Goal: Answer question/provide support: Share knowledge or assist other users

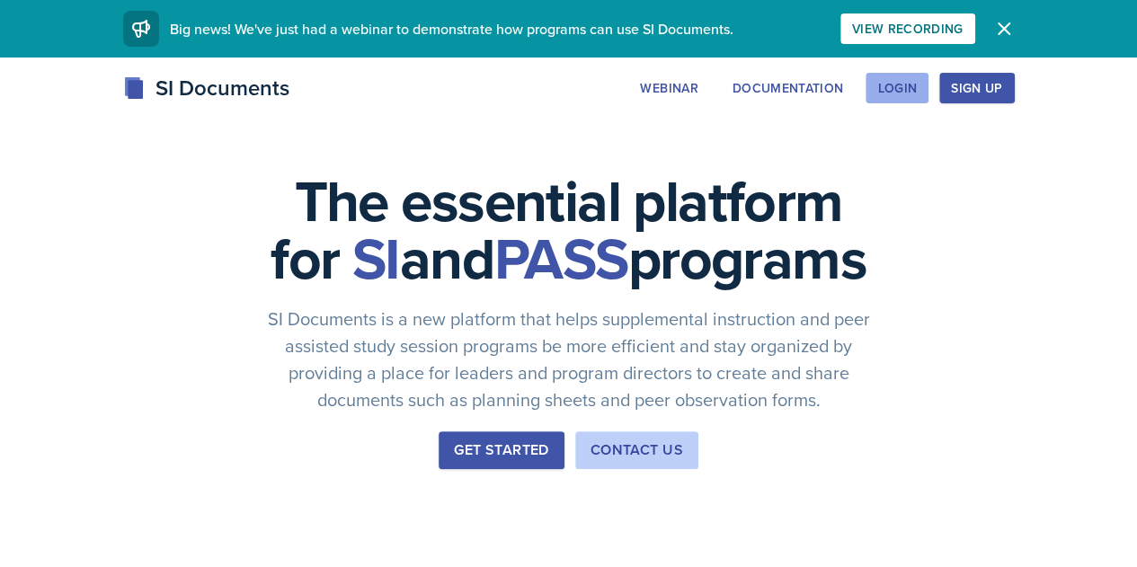
click at [917, 92] on div "Login" at bounding box center [897, 88] width 40 height 14
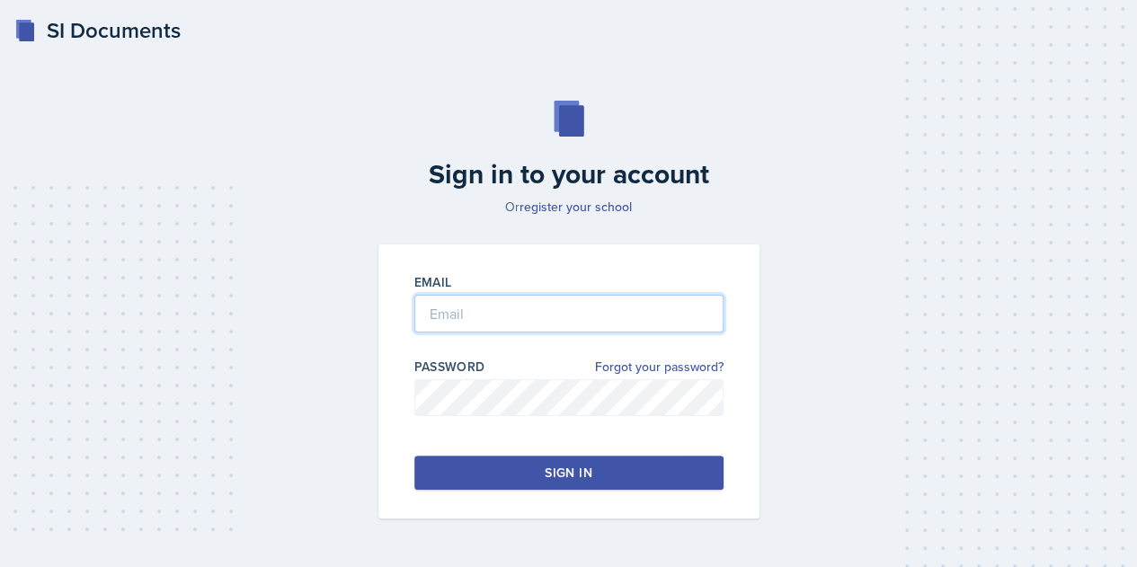
click at [462, 308] on input "email" at bounding box center [568, 314] width 309 height 38
type input "[EMAIL_ADDRESS][DOMAIN_NAME]"
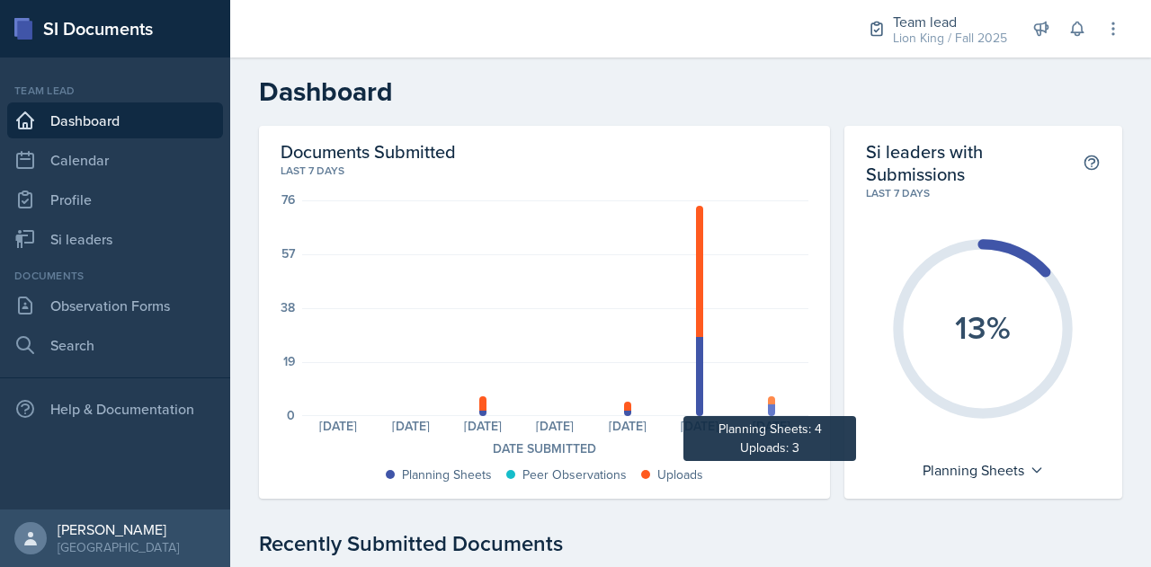
click at [768, 404] on div at bounding box center [771, 400] width 7 height 8
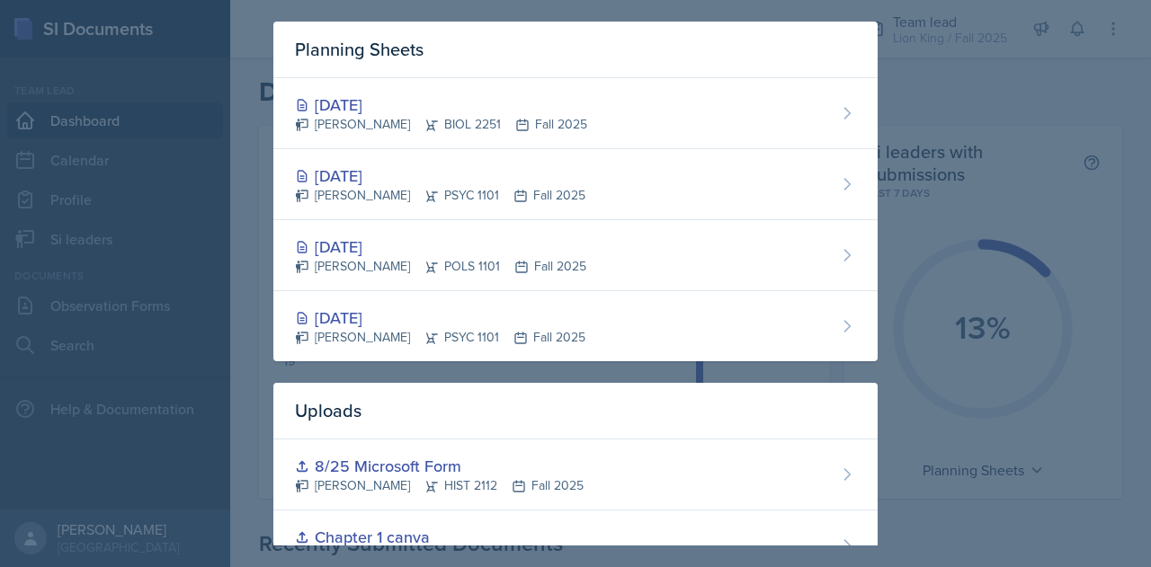
click at [616, 364] on div "Planning Sheets [DATE] [PERSON_NAME] BIOL 2251 Fall 2025 [DATE] [PERSON_NAME] P…" at bounding box center [575, 337] width 604 height 630
click at [70, 234] on div at bounding box center [575, 283] width 1151 height 567
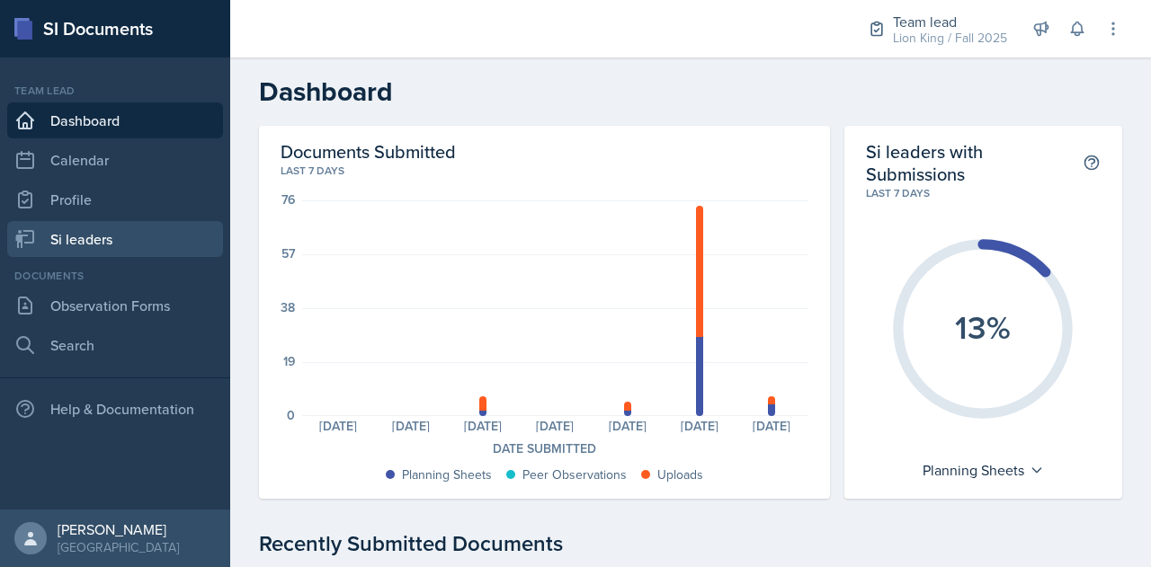
click at [70, 234] on link "Si leaders" at bounding box center [115, 239] width 216 height 36
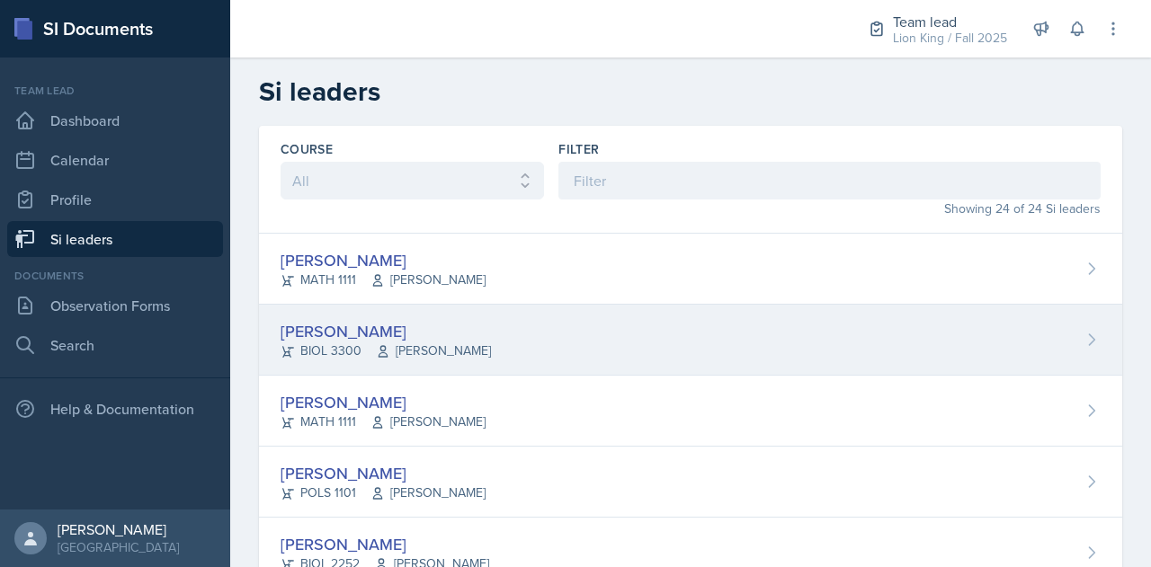
click at [345, 332] on div "[PERSON_NAME]" at bounding box center [385, 331] width 210 height 24
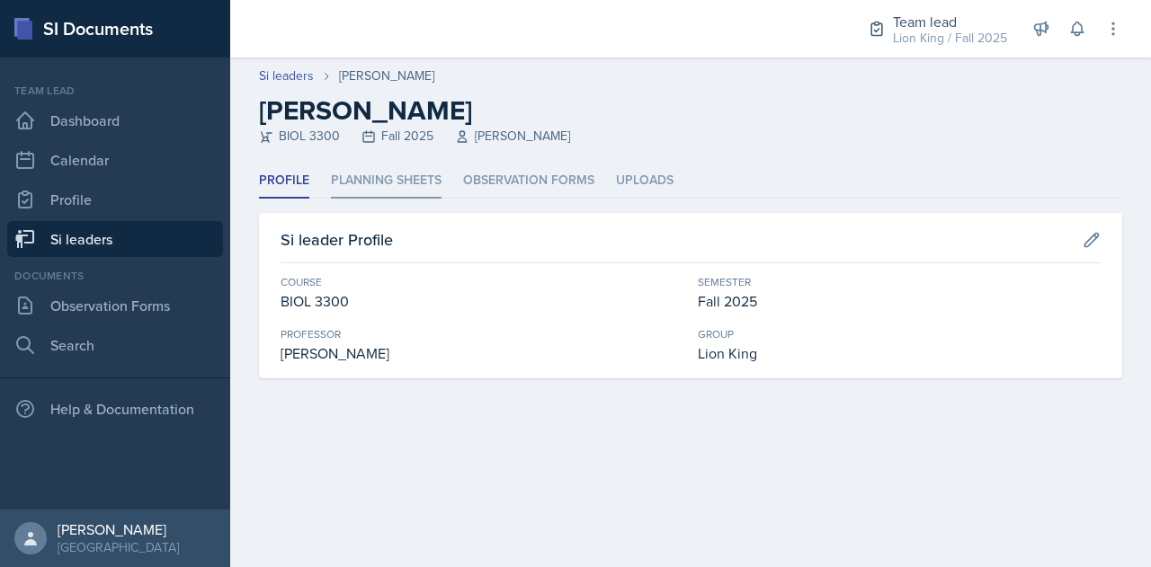
click at [388, 181] on li "Planning Sheets" at bounding box center [386, 181] width 111 height 35
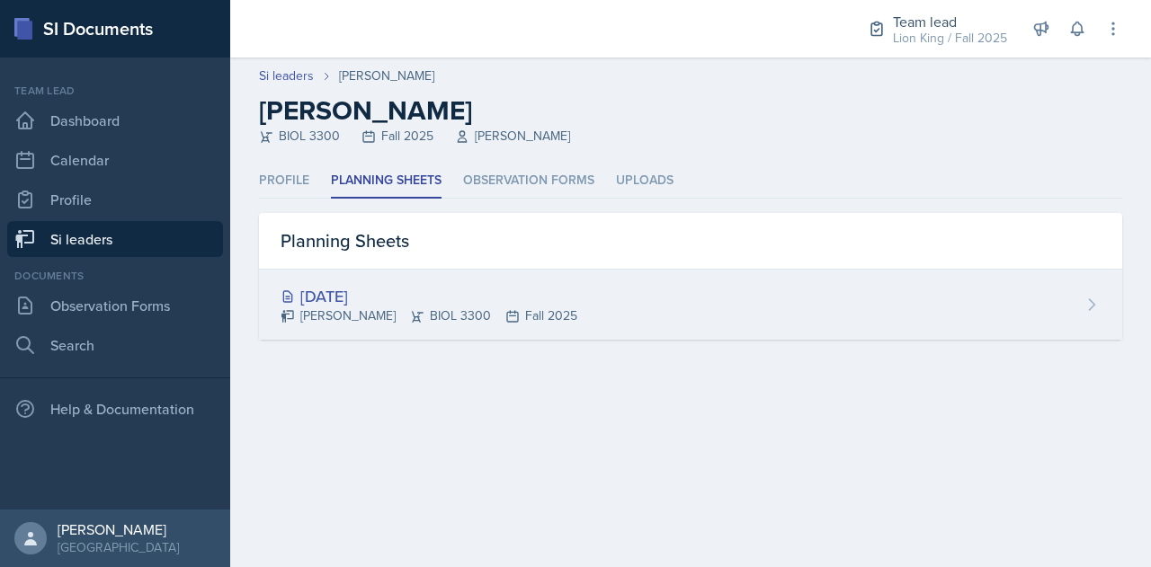
click at [381, 294] on div "[DATE]" at bounding box center [428, 296] width 297 height 24
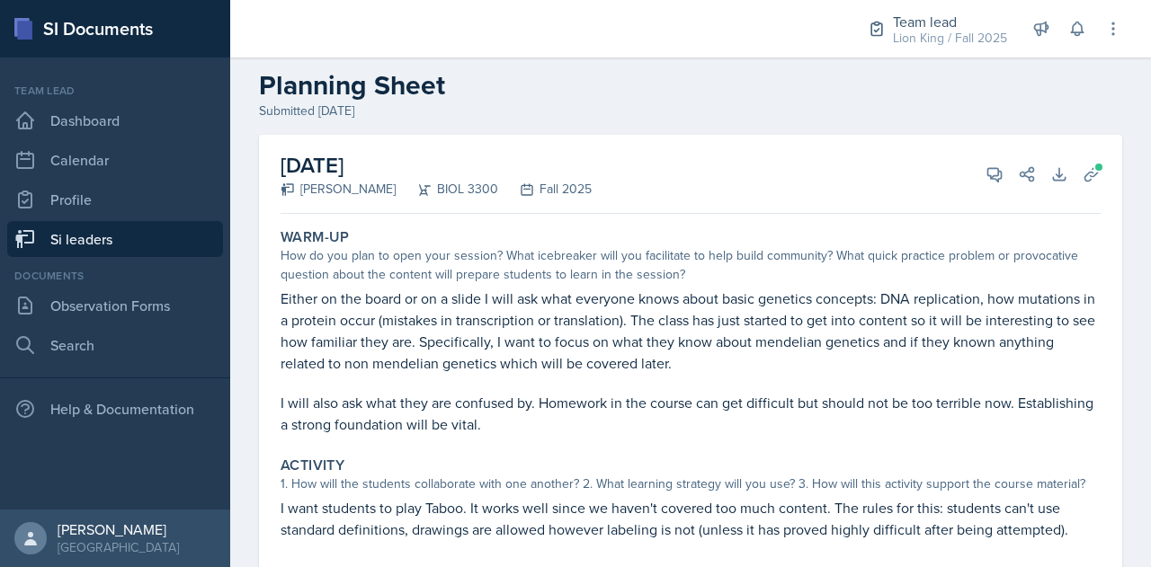
scroll to position [23, 0]
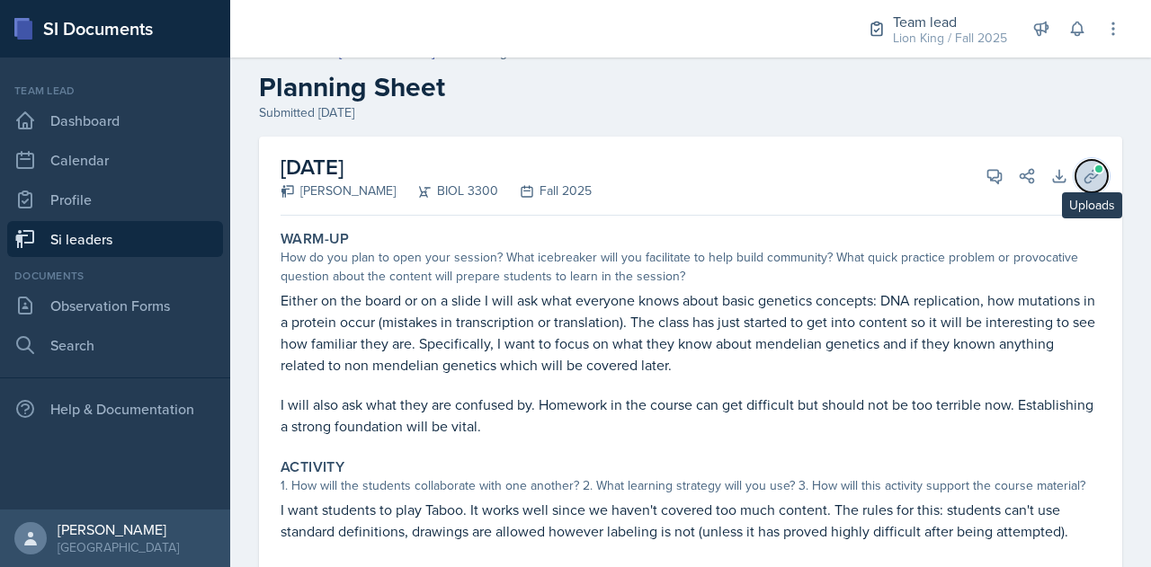
click at [1090, 171] on button "Uploads" at bounding box center [1091, 176] width 32 height 32
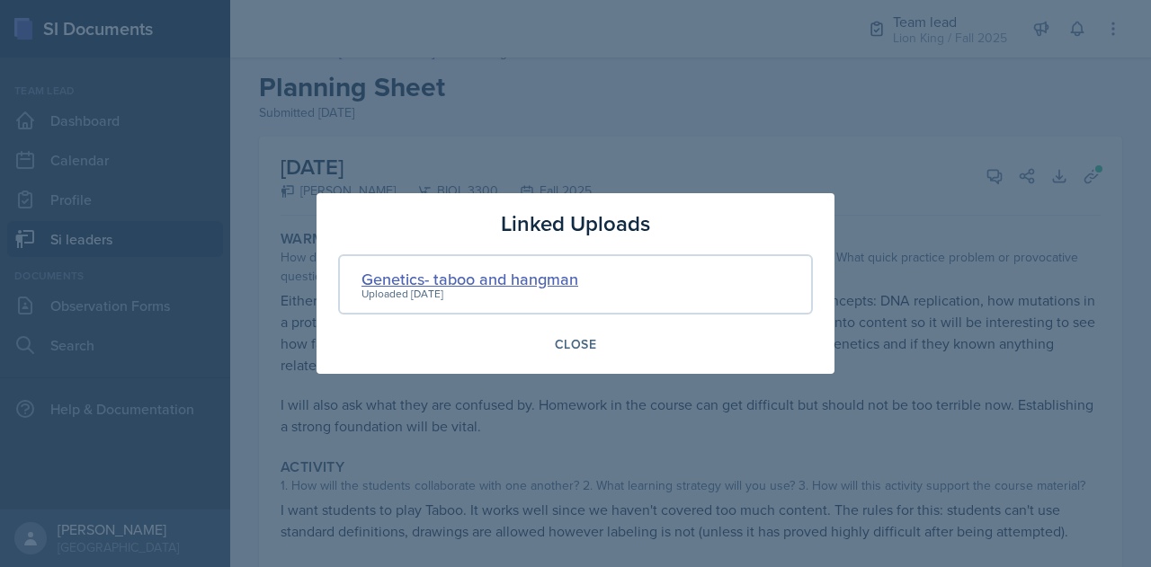
click at [386, 282] on div "Genetics- taboo and hangman" at bounding box center [469, 279] width 217 height 24
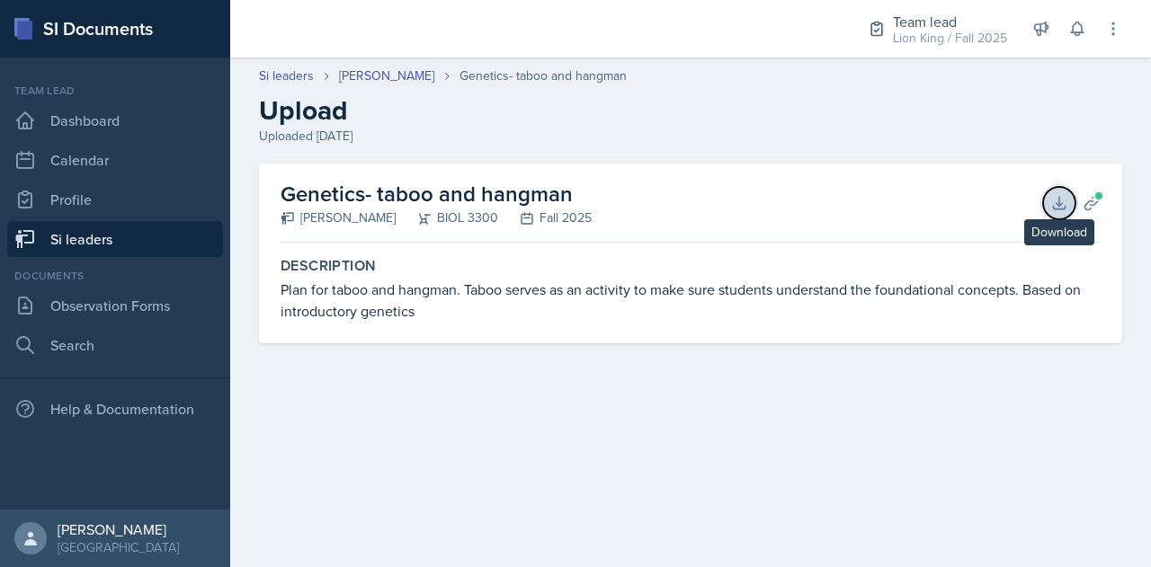
click at [1059, 200] on icon at bounding box center [1059, 203] width 12 height 12
click at [1098, 200] on icon at bounding box center [1090, 202] width 13 height 13
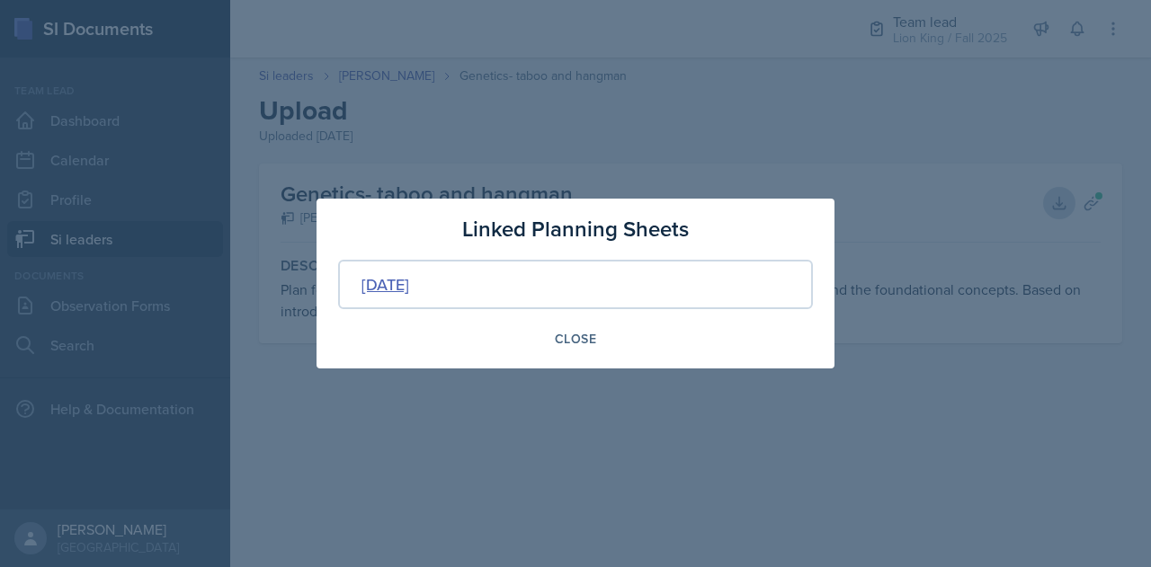
click at [409, 287] on div "[DATE]" at bounding box center [385, 284] width 48 height 24
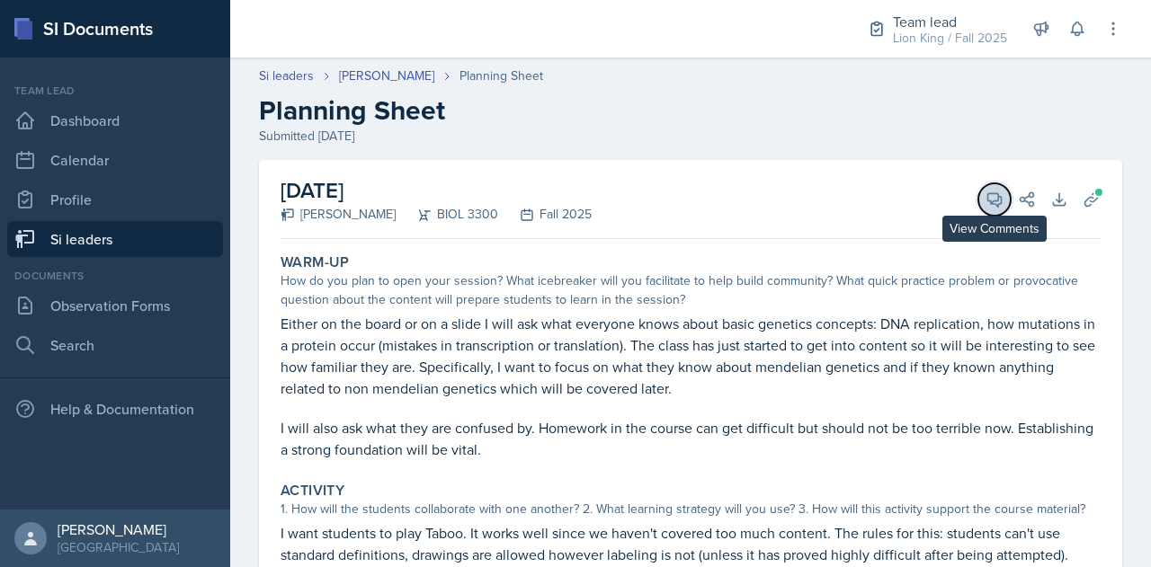
click at [985, 200] on icon at bounding box center [994, 200] width 18 height 18
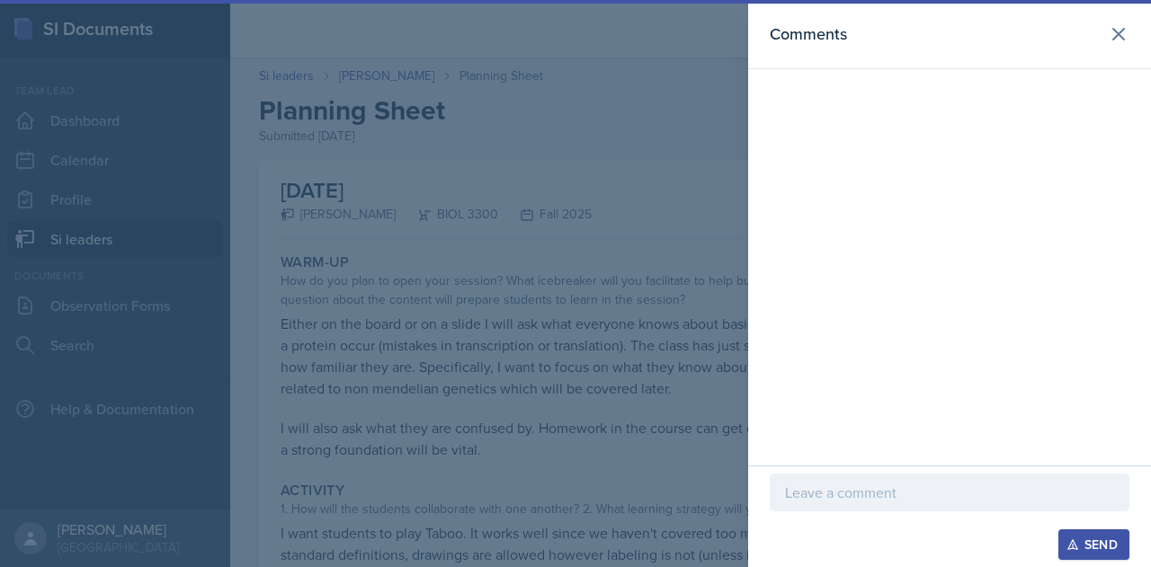
click at [859, 497] on p at bounding box center [949, 493] width 329 height 22
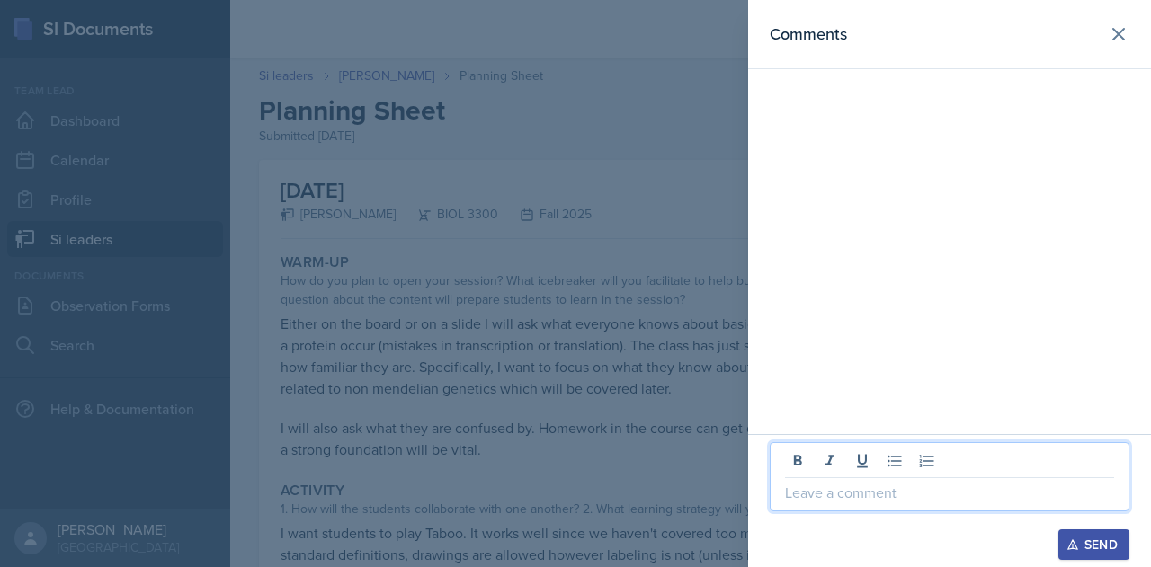
click at [647, 143] on div at bounding box center [575, 283] width 1151 height 567
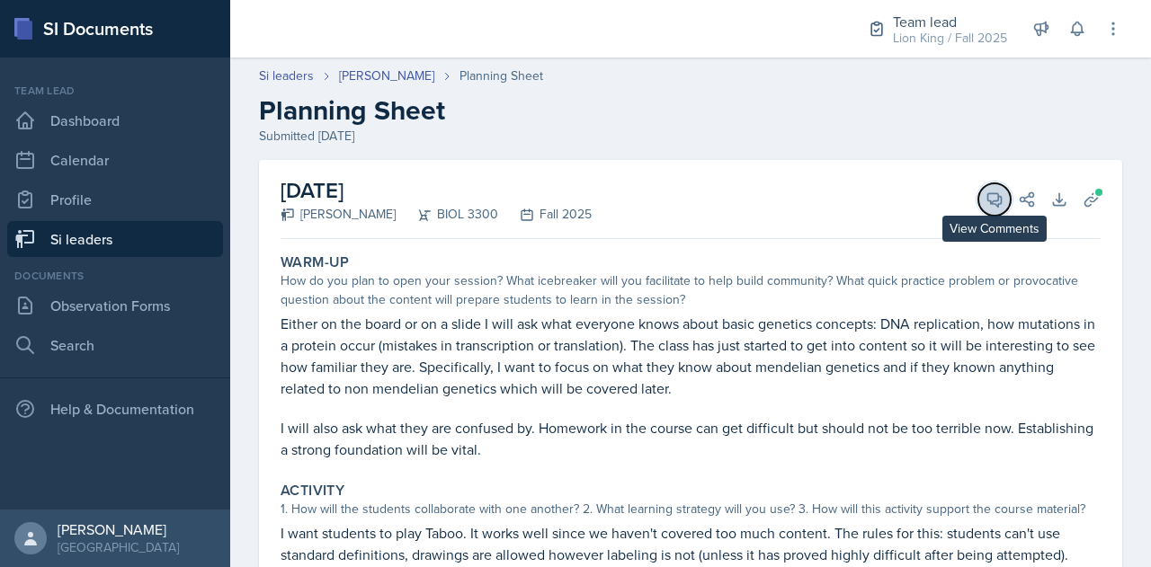
click at [988, 203] on icon at bounding box center [994, 199] width 13 height 13
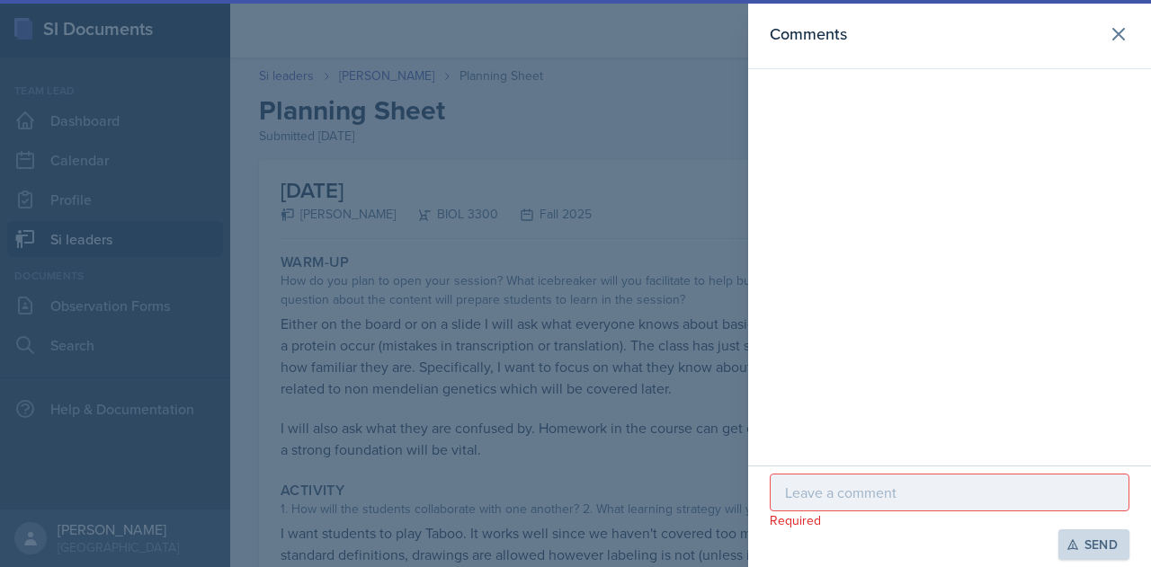
click at [850, 492] on p at bounding box center [949, 493] width 329 height 22
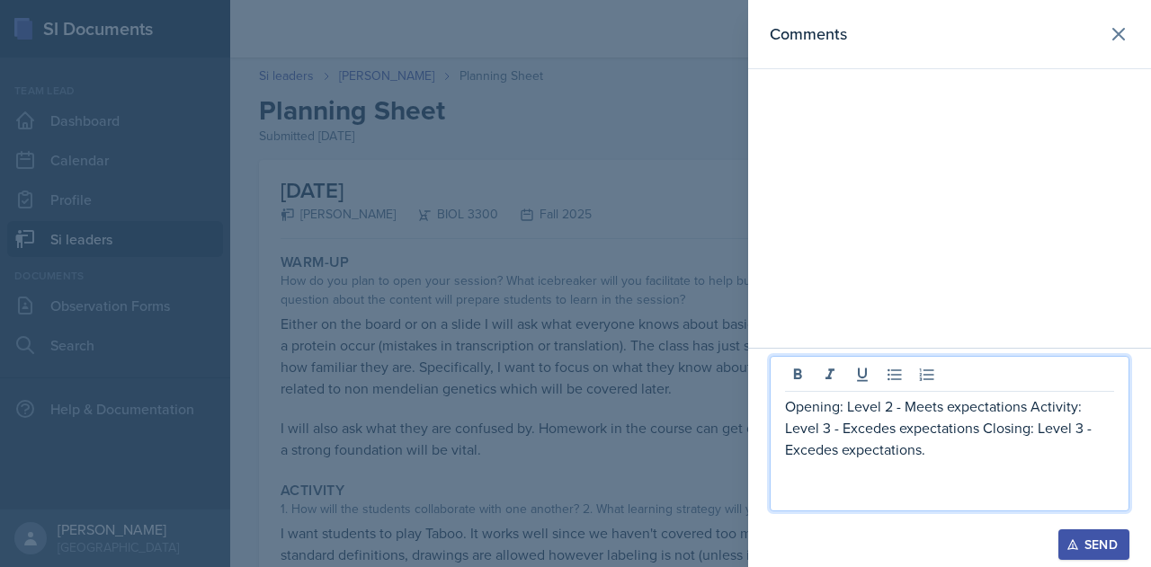
click at [1030, 405] on p "Opening: Level 2 - Meets expectations Activity: Level 3 - Excedes expectations …" at bounding box center [949, 428] width 329 height 65
click at [1036, 428] on p "Activity: Level 3 - Excedes expectations Closing: Level 3 - Excedes expectation…" at bounding box center [949, 438] width 329 height 43
click at [789, 495] on p at bounding box center [949, 493] width 329 height 22
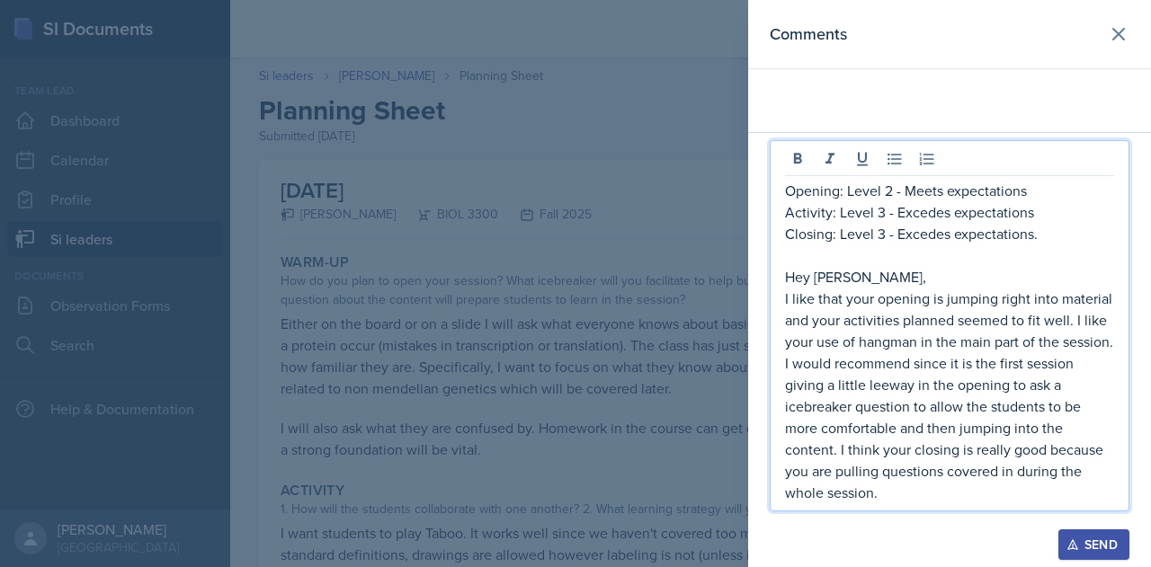
drag, startPoint x: 787, startPoint y: 191, endPoint x: 1048, endPoint y: 232, distance: 264.7
click at [1048, 232] on div "Opening: Level 2 - Meets expectations Activity: Level 3 - Excedes expectations …" at bounding box center [949, 342] width 329 height 324
click at [797, 163] on icon at bounding box center [797, 159] width 18 height 18
click at [908, 269] on p "Hey [PERSON_NAME]," at bounding box center [949, 277] width 329 height 22
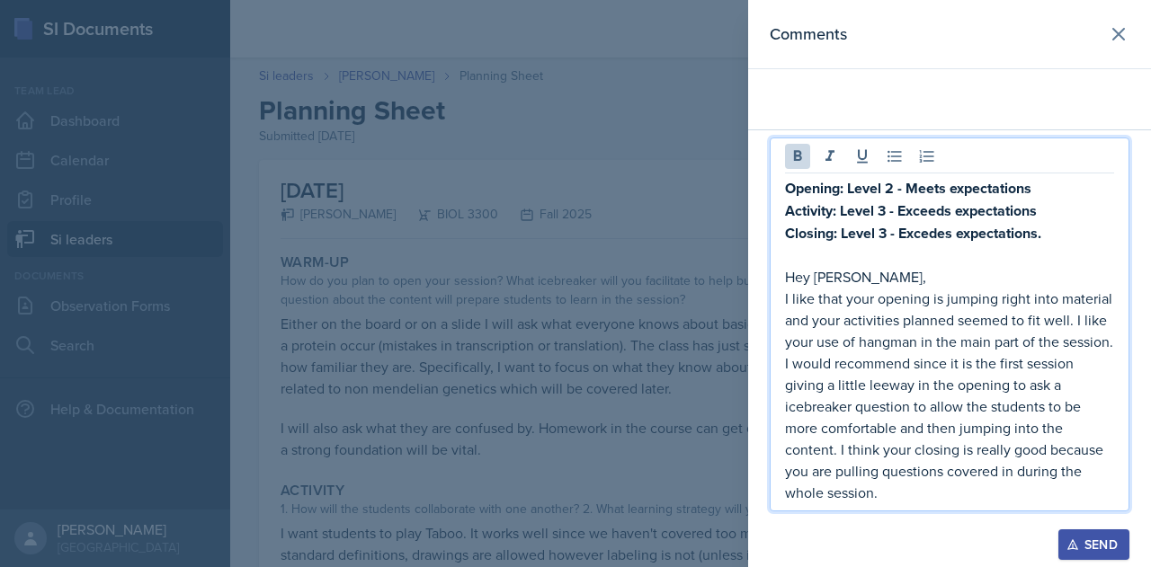
click at [932, 236] on strong "Closing: Level 3 - Excedes expectations." at bounding box center [913, 233] width 256 height 21
click at [890, 497] on p "I like that your opening is jumping right into material and your activities pla…" at bounding box center [949, 396] width 329 height 216
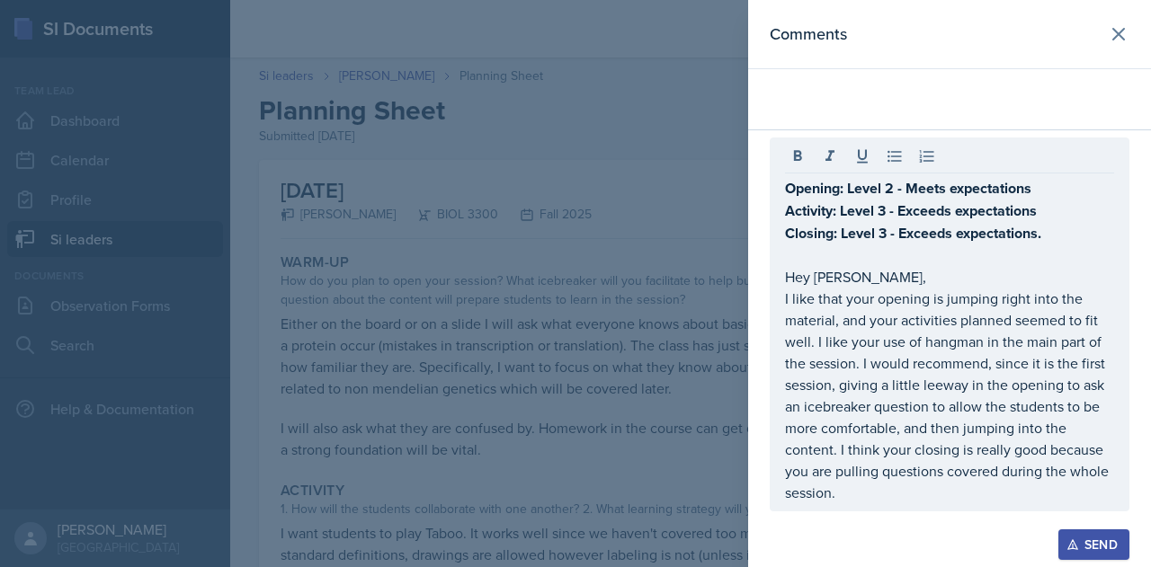
click at [1082, 542] on div "Send" at bounding box center [1094, 545] width 48 height 14
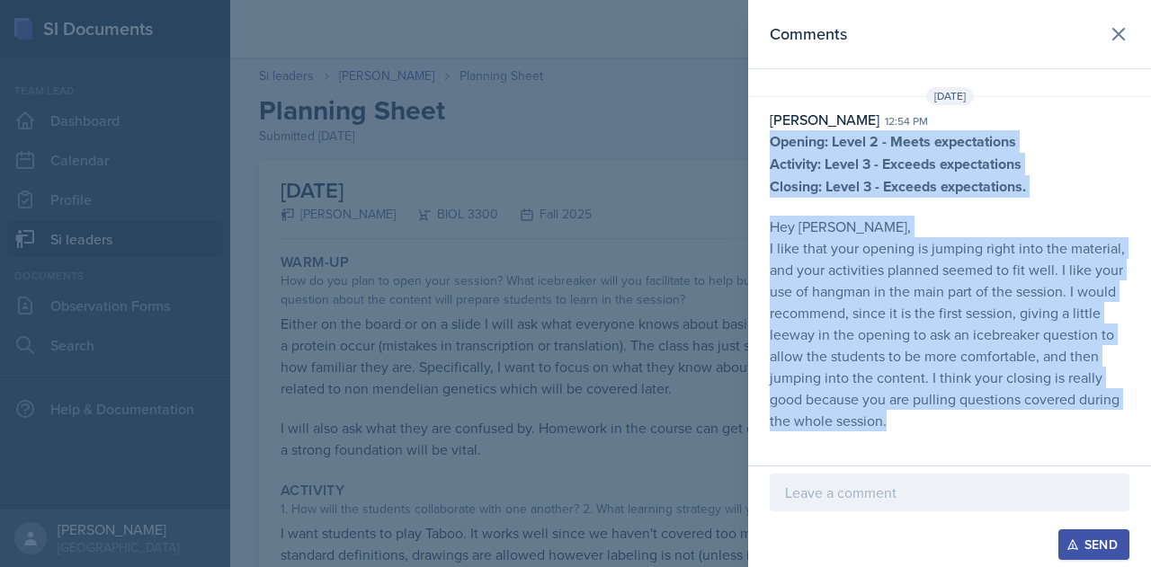
drag, startPoint x: 770, startPoint y: 139, endPoint x: 1016, endPoint y: 423, distance: 376.0
click at [1016, 423] on p "Opening: Level 2 - Meets expectations Activity: Level 3 - Exceeds expectations …" at bounding box center [950, 280] width 360 height 301
copy p "Opening: Level 2 - Meets expectations Activity: Level 3 - Exceeds expectations …"
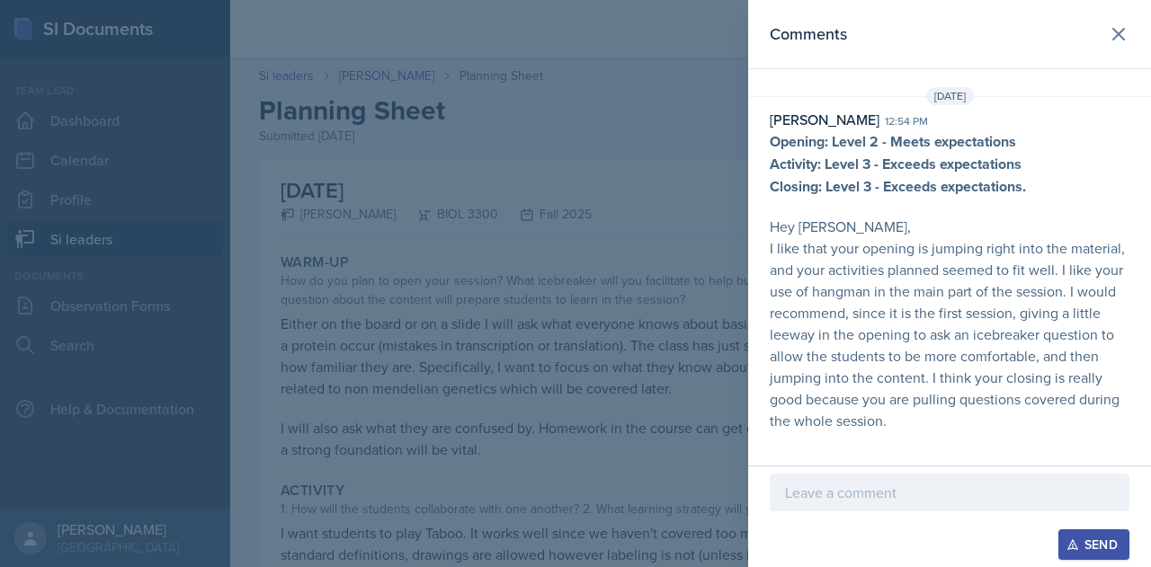
click at [636, 132] on div at bounding box center [575, 283] width 1151 height 567
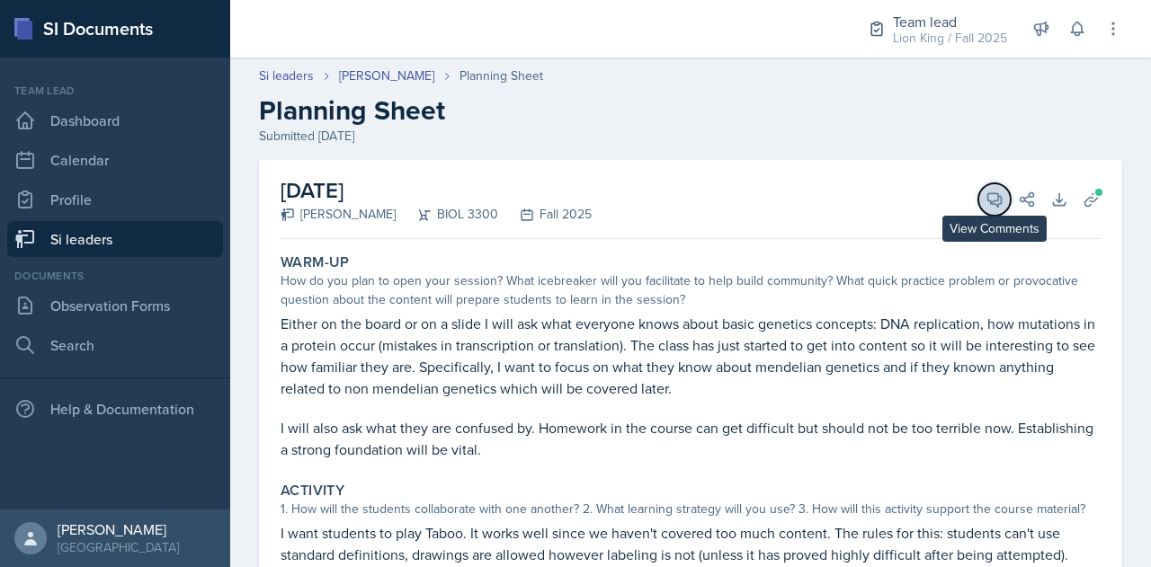
click at [996, 194] on span at bounding box center [1000, 193] width 9 height 9
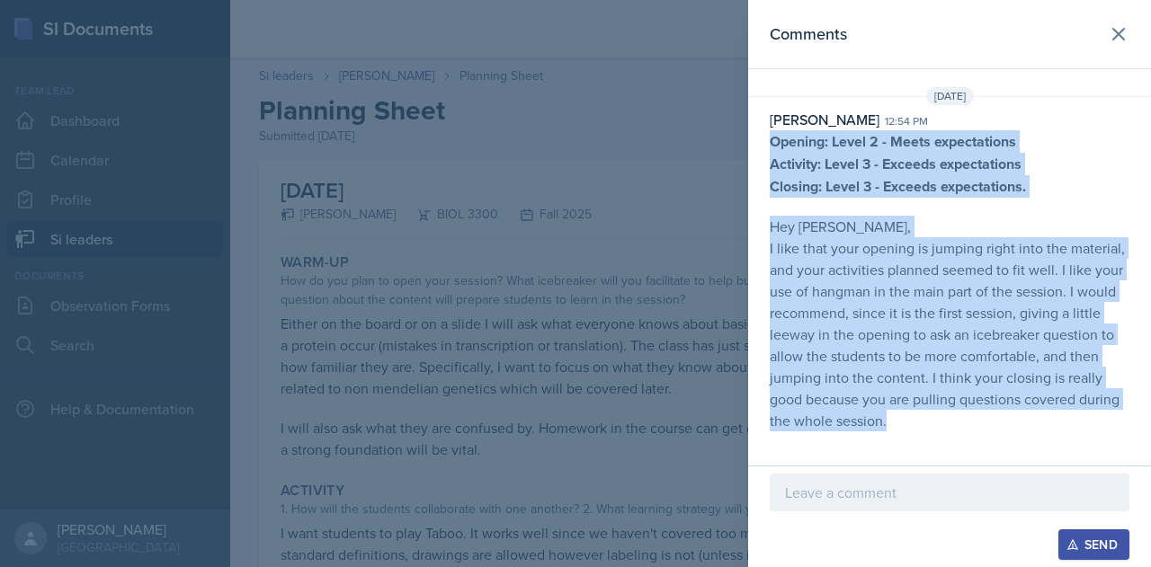
drag, startPoint x: 769, startPoint y: 134, endPoint x: 1109, endPoint y: 421, distance: 445.3
click at [1109, 421] on div "[PERSON_NAME] 12:54 pm Opening: Level 2 - Meets expectations Activity: Level 3 …" at bounding box center [949, 270] width 403 height 323
copy p "Opening: Level 2 - Meets expectations Activity: Level 3 - Exceeds expectations …"
click at [871, 218] on p "Hey [PERSON_NAME]," at bounding box center [950, 227] width 360 height 22
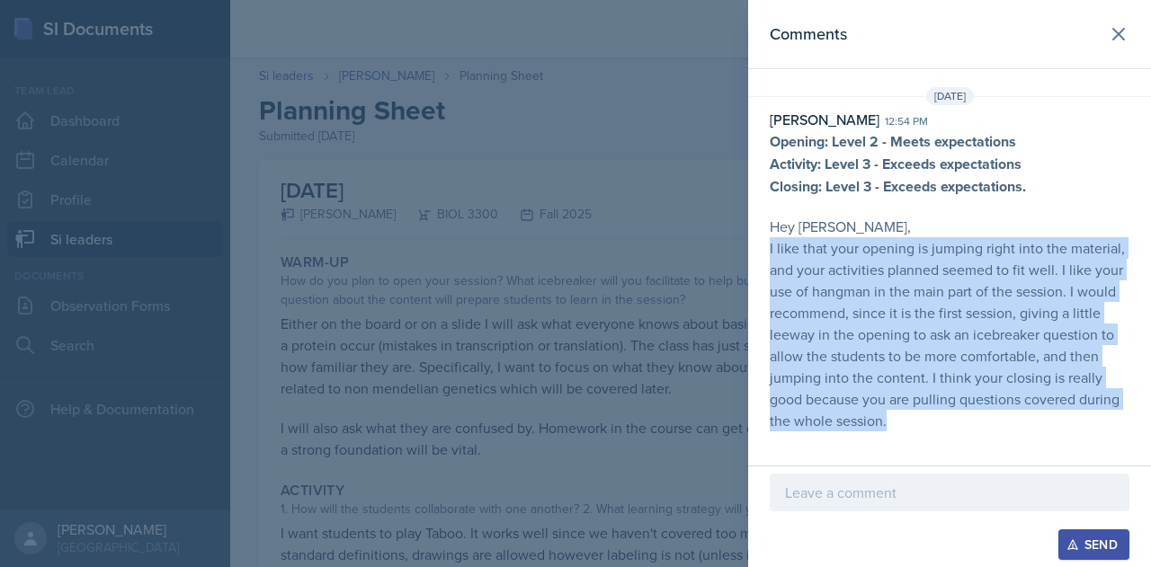
drag, startPoint x: 768, startPoint y: 247, endPoint x: 957, endPoint y: 432, distance: 264.5
click at [957, 432] on div "[DATE] [PERSON_NAME] 12:54 pm Opening: Level 2 - Meets expectations Activity: L…" at bounding box center [949, 263] width 403 height 352
copy p "I like that your opening is jumping right into the material, and your activitie…"
click at [807, 308] on p "I like that your opening is jumping right into the material, and your activitie…" at bounding box center [950, 334] width 360 height 194
drag, startPoint x: 768, startPoint y: 245, endPoint x: 931, endPoint y: 442, distance: 256.7
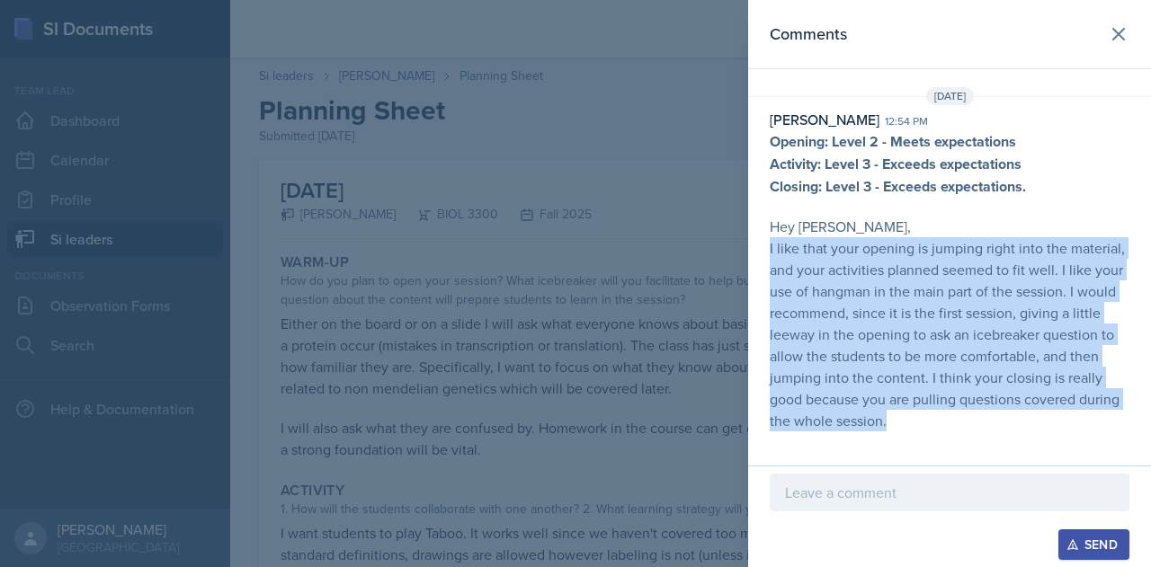
click at [931, 442] on div "Comments [DATE] [PERSON_NAME] 12:54 pm Opening: Level 2 - Meets expectations Ac…" at bounding box center [949, 233] width 403 height 466
copy p "I like that your opening is jumping right into the material, and your activitie…"
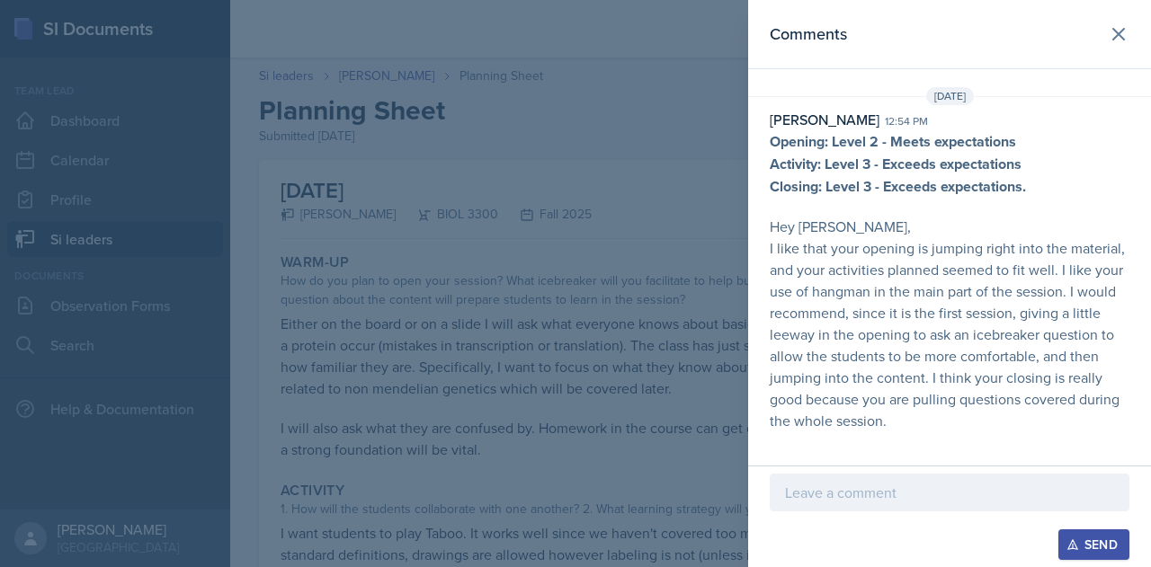
click at [527, 224] on div at bounding box center [575, 283] width 1151 height 567
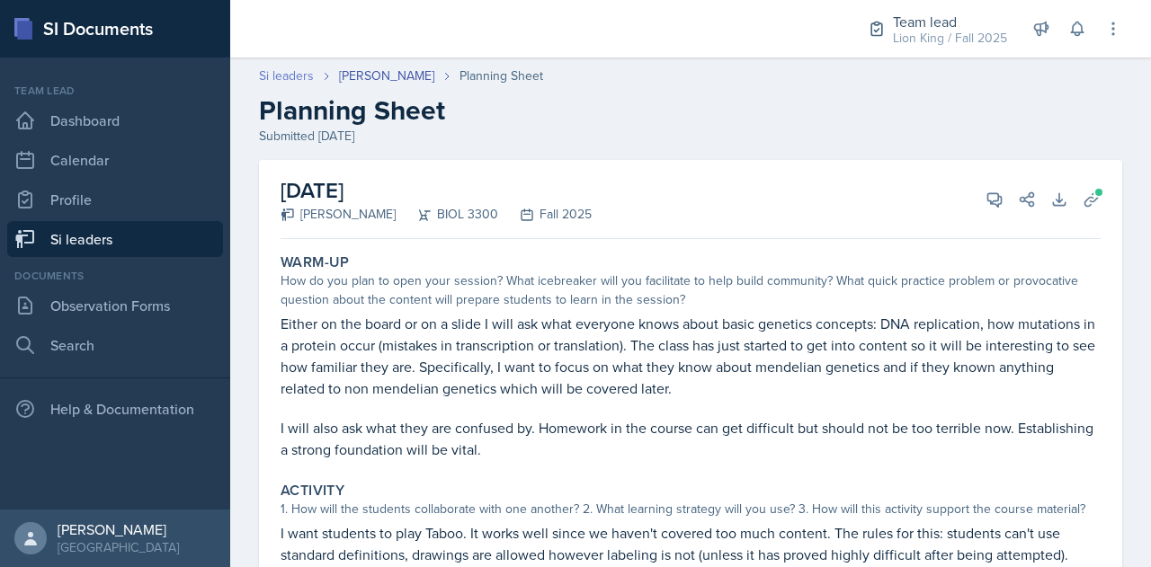
click at [307, 73] on link "Si leaders" at bounding box center [286, 76] width 55 height 19
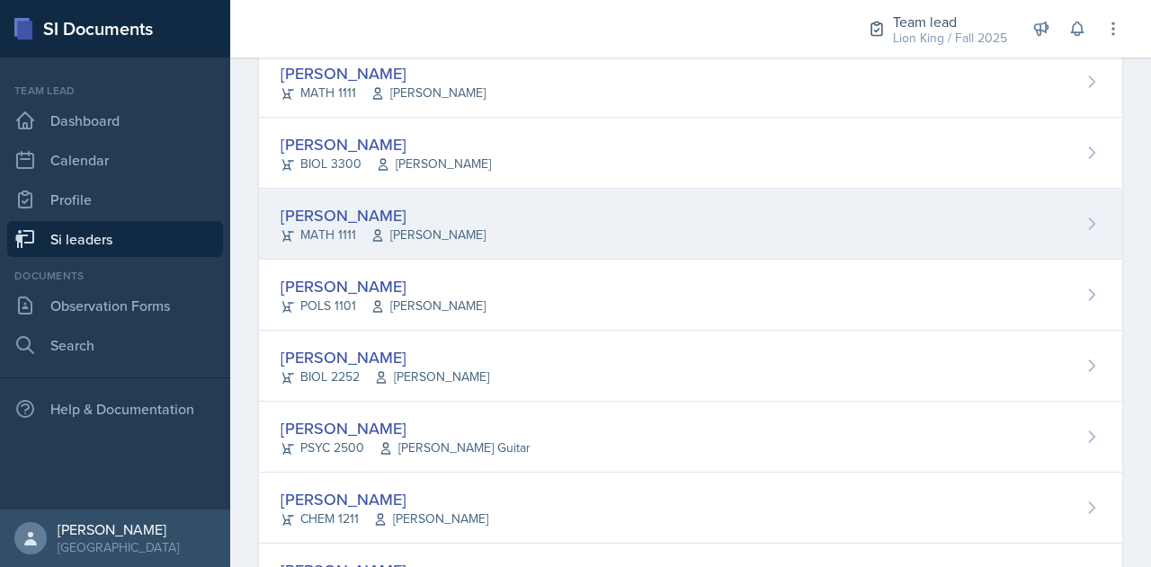
scroll to position [198, 0]
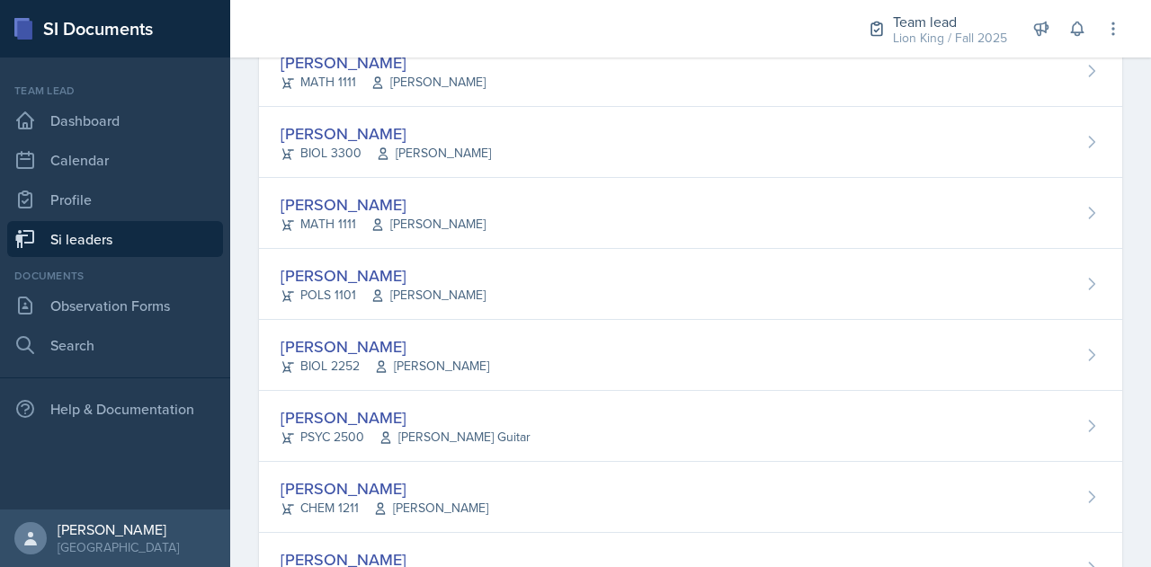
drag, startPoint x: 606, startPoint y: 347, endPoint x: 340, endPoint y: 337, distance: 266.3
click at [340, 337] on div "[PERSON_NAME]" at bounding box center [384, 346] width 209 height 24
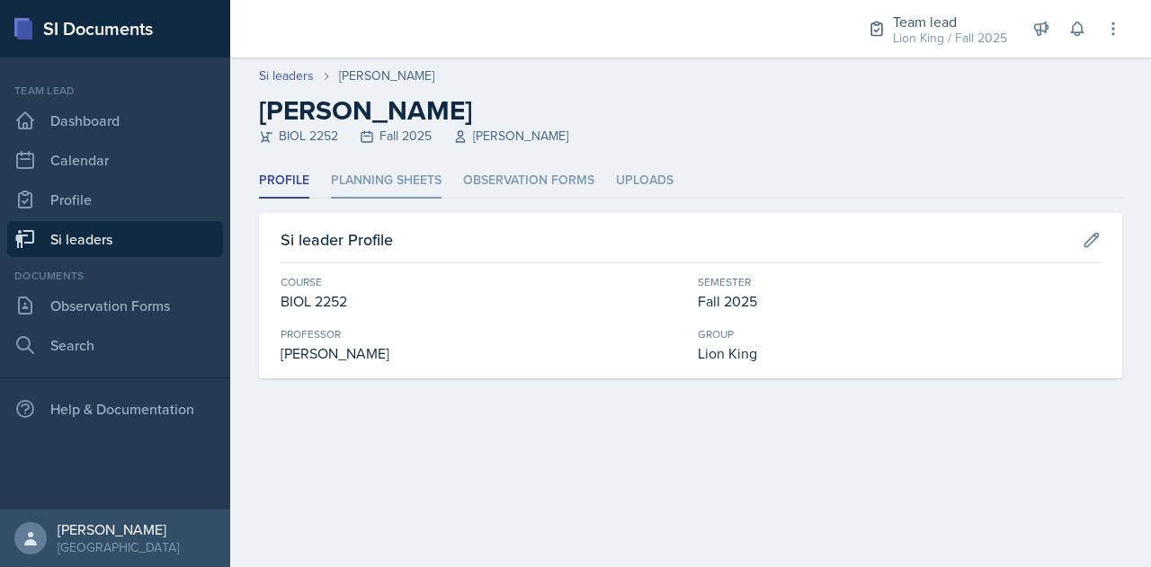
click at [360, 185] on li "Planning Sheets" at bounding box center [386, 181] width 111 height 35
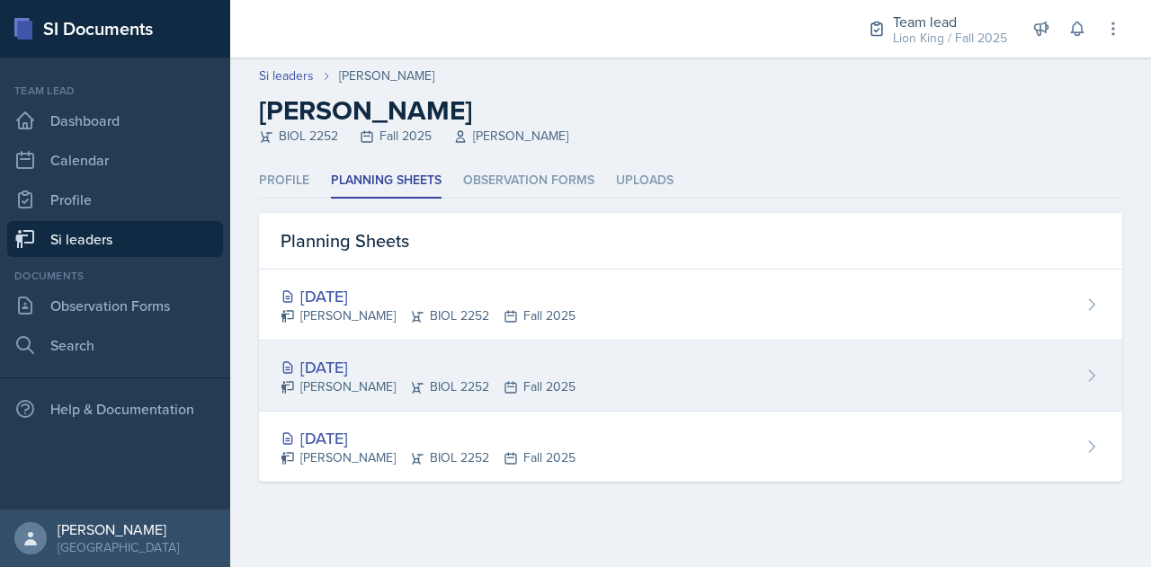
click at [346, 357] on div "[DATE]" at bounding box center [427, 367] width 295 height 24
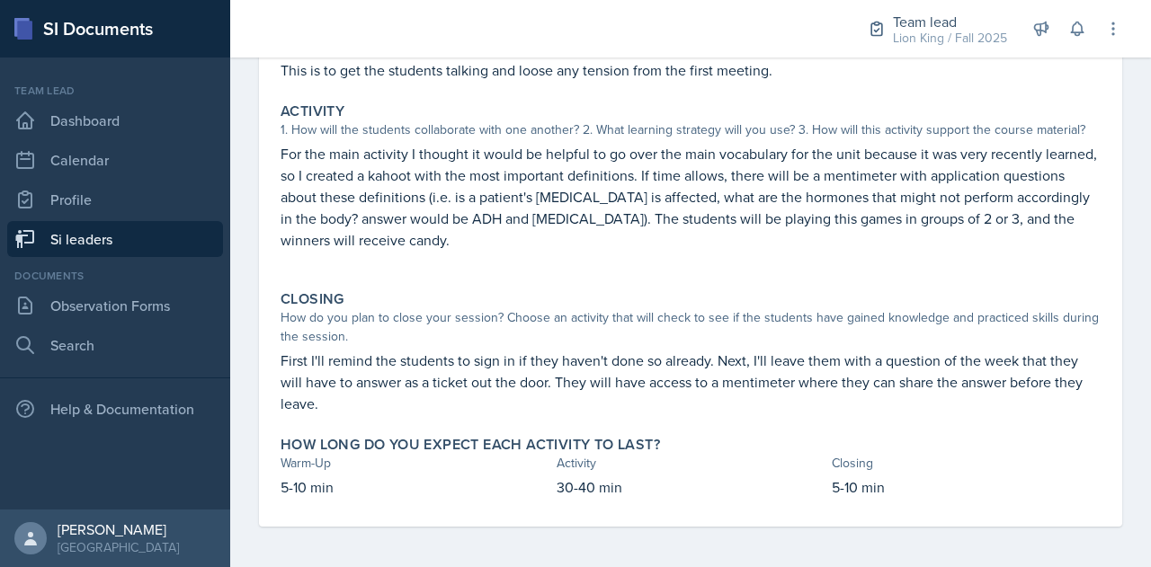
scroll to position [442, 0]
